Goal: Transaction & Acquisition: Purchase product/service

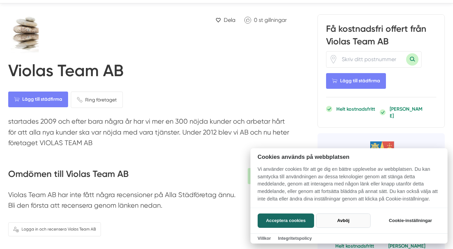
scroll to position [27, 0]
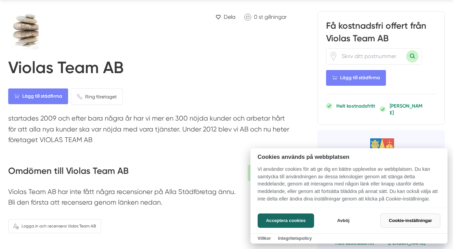
click at [413, 217] on button "Cookie-inställningar" at bounding box center [410, 221] width 60 height 14
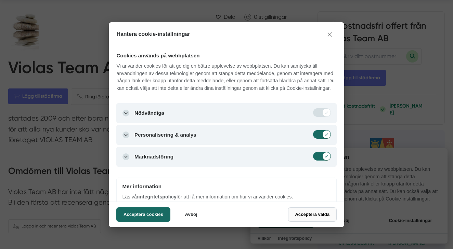
click at [292, 216] on button "Acceptera valda" at bounding box center [312, 215] width 49 height 14
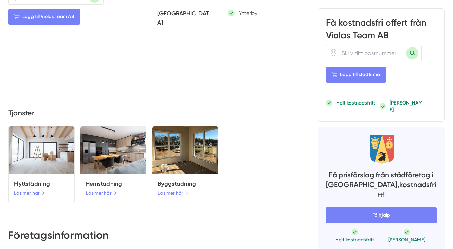
scroll to position [538, 0]
click at [106, 189] on link "Läs mer här" at bounding box center [102, 193] width 32 height 8
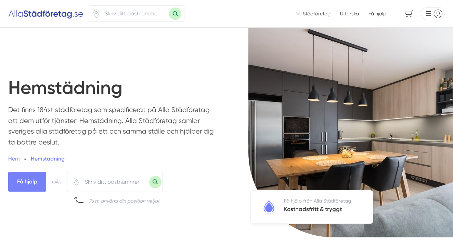
click at [100, 181] on input "number" at bounding box center [115, 182] width 68 height 16
type input "18735"
click at [156, 181] on button "Sök med postnummer" at bounding box center [155, 182] width 12 height 12
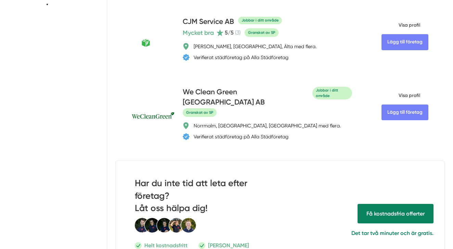
type input "18735"
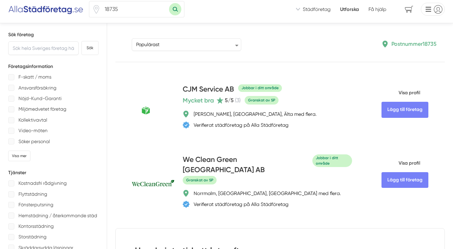
scroll to position [4, 0]
